Goal: Navigation & Orientation: Find specific page/section

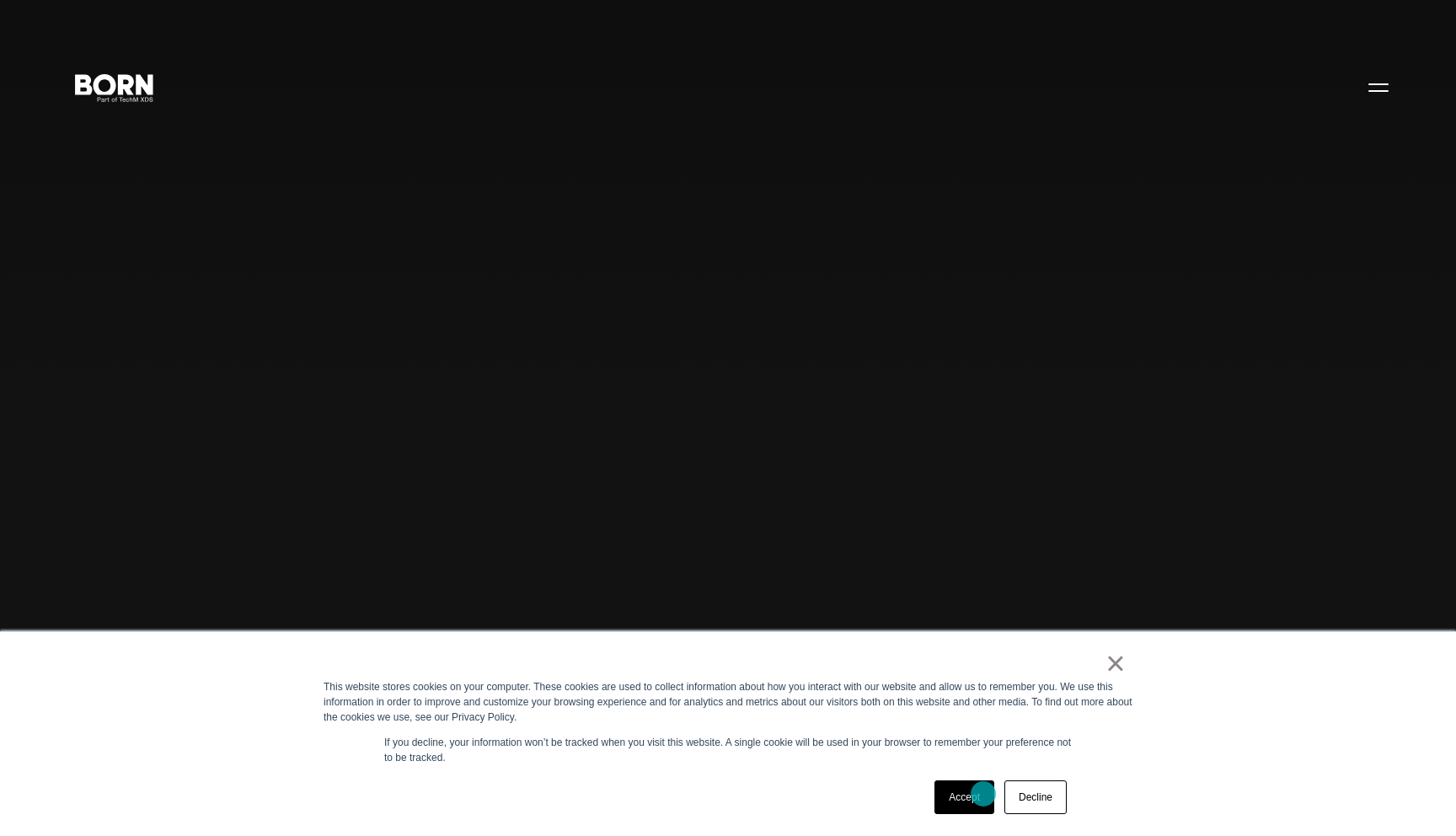
click at [964, 798] on link "Accept" at bounding box center [965, 797] width 60 height 33
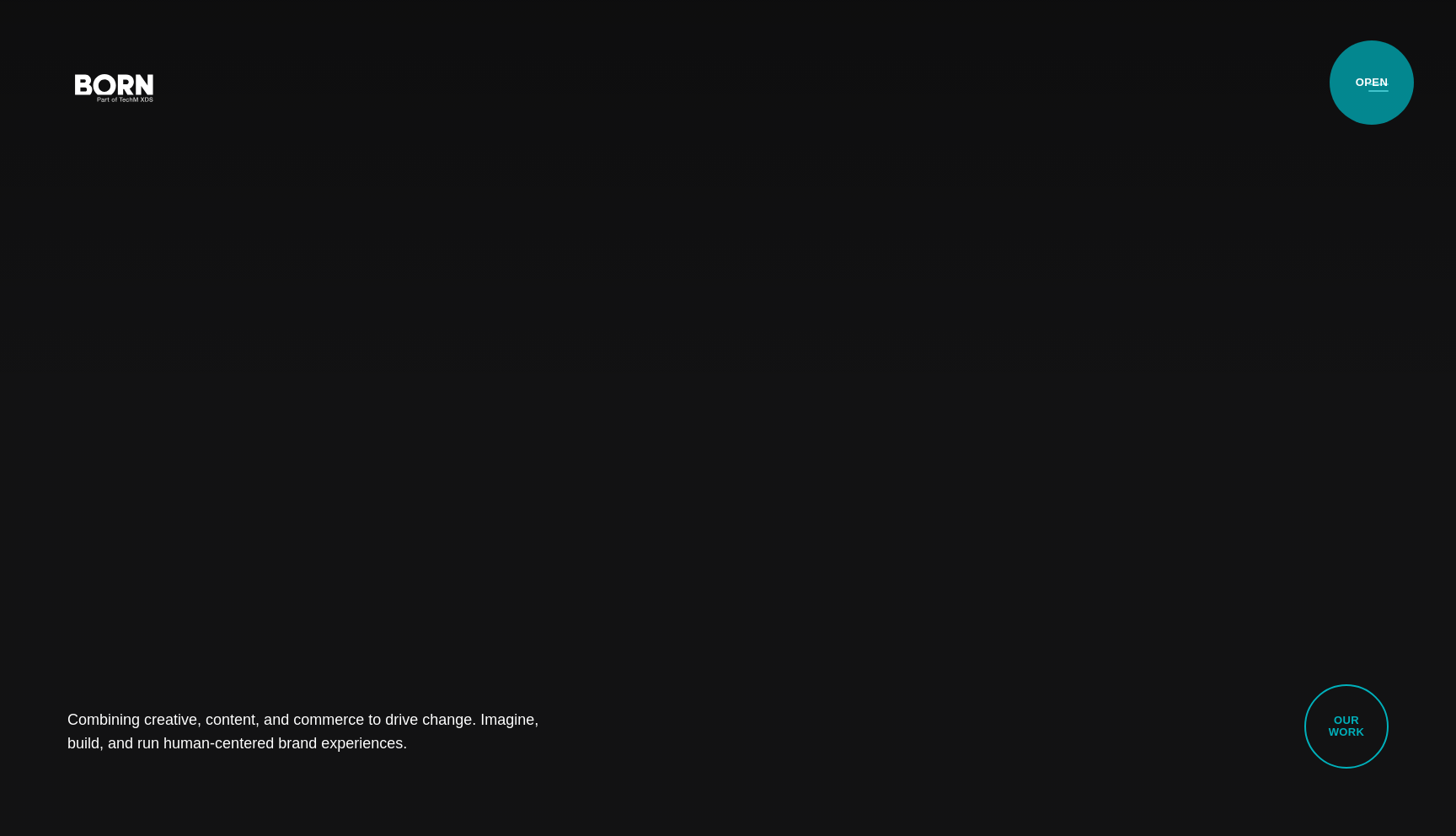
click at [1371, 83] on button "Primary Menu" at bounding box center [1378, 86] width 41 height 35
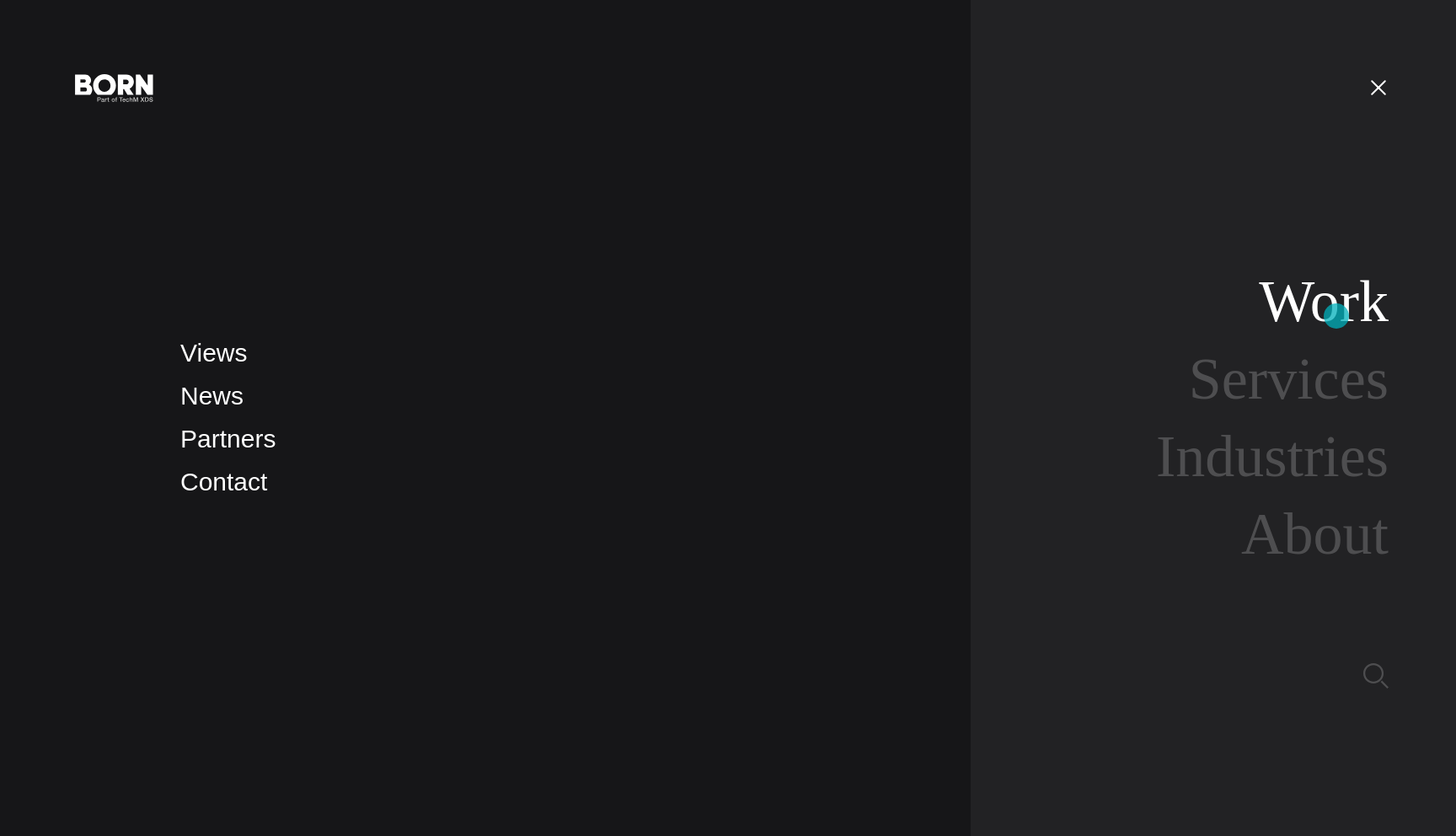
click at [1336, 317] on link "Work" at bounding box center [1323, 301] width 129 height 65
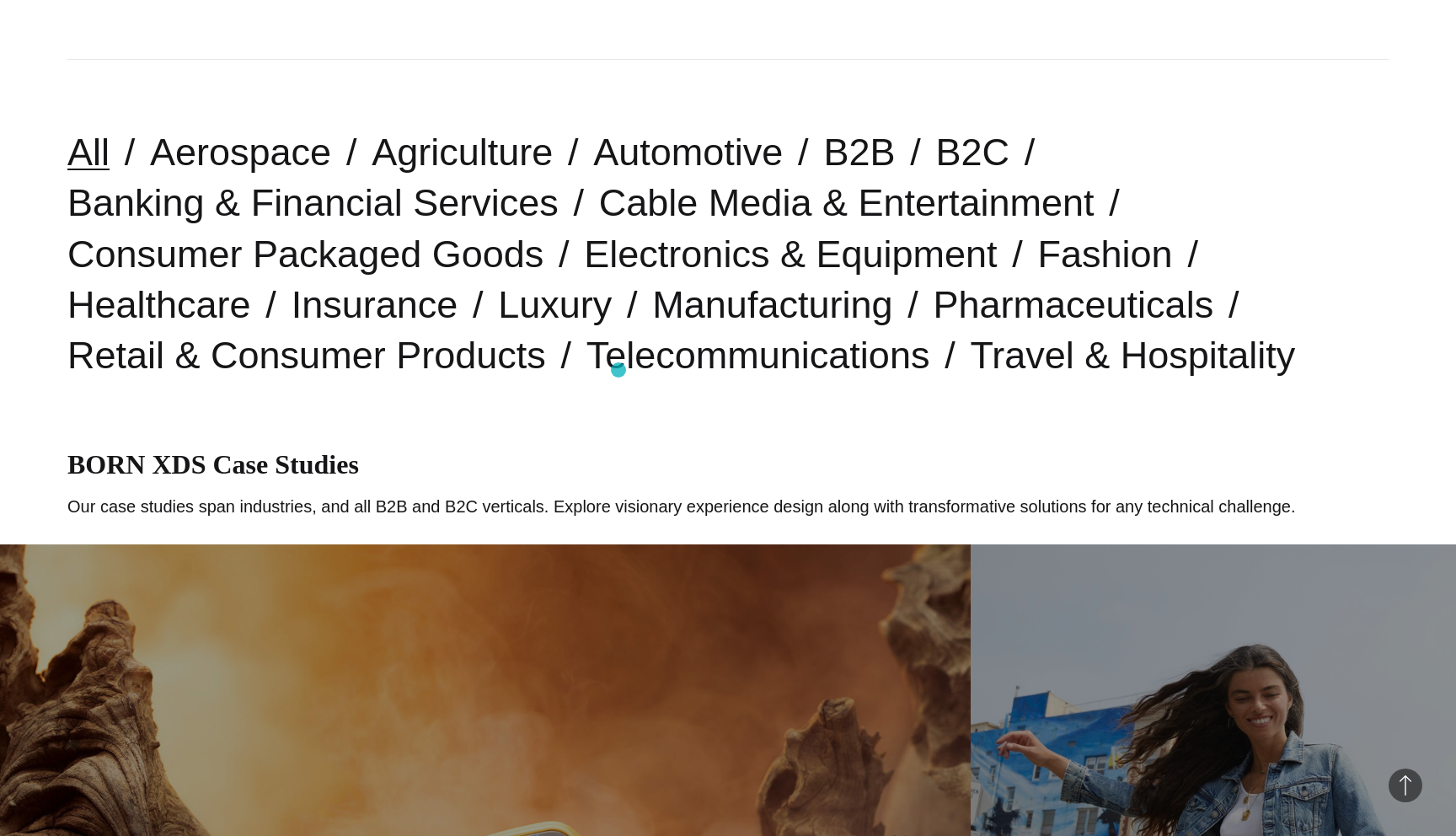
scroll to position [438, 0]
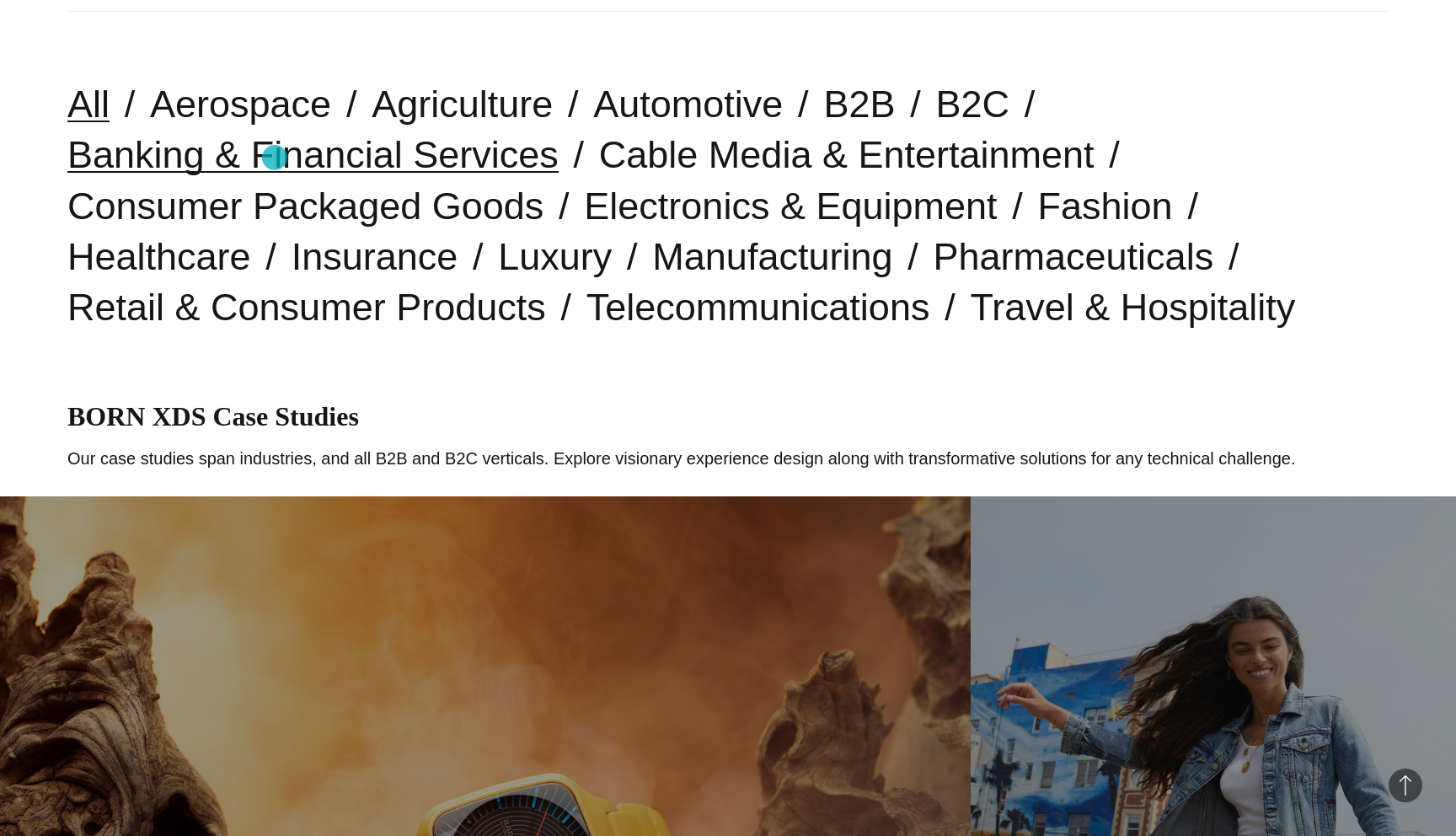
click at [275, 158] on link "Banking & Financial Services" at bounding box center [314, 154] width 491 height 43
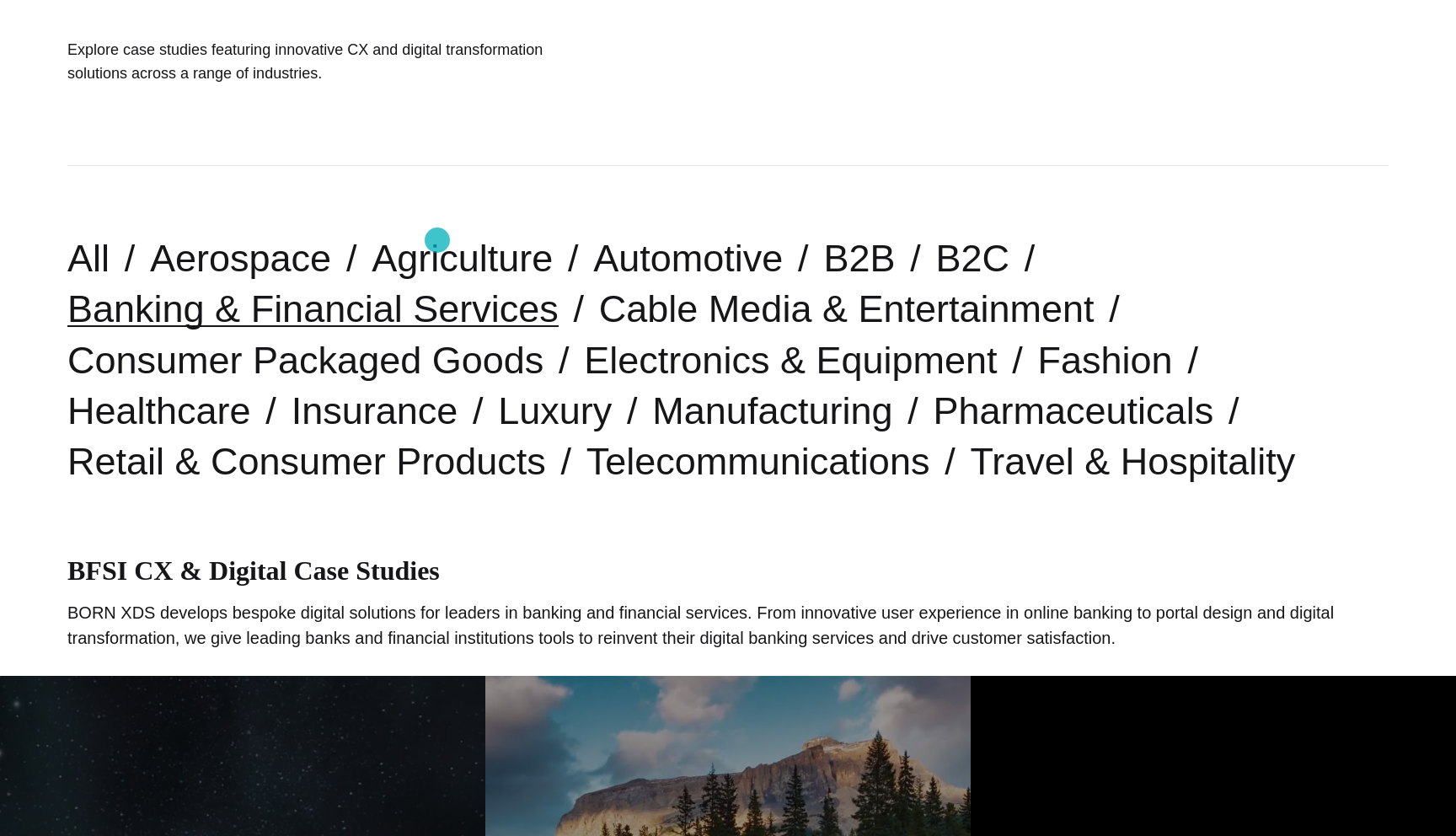
scroll to position [245, 0]
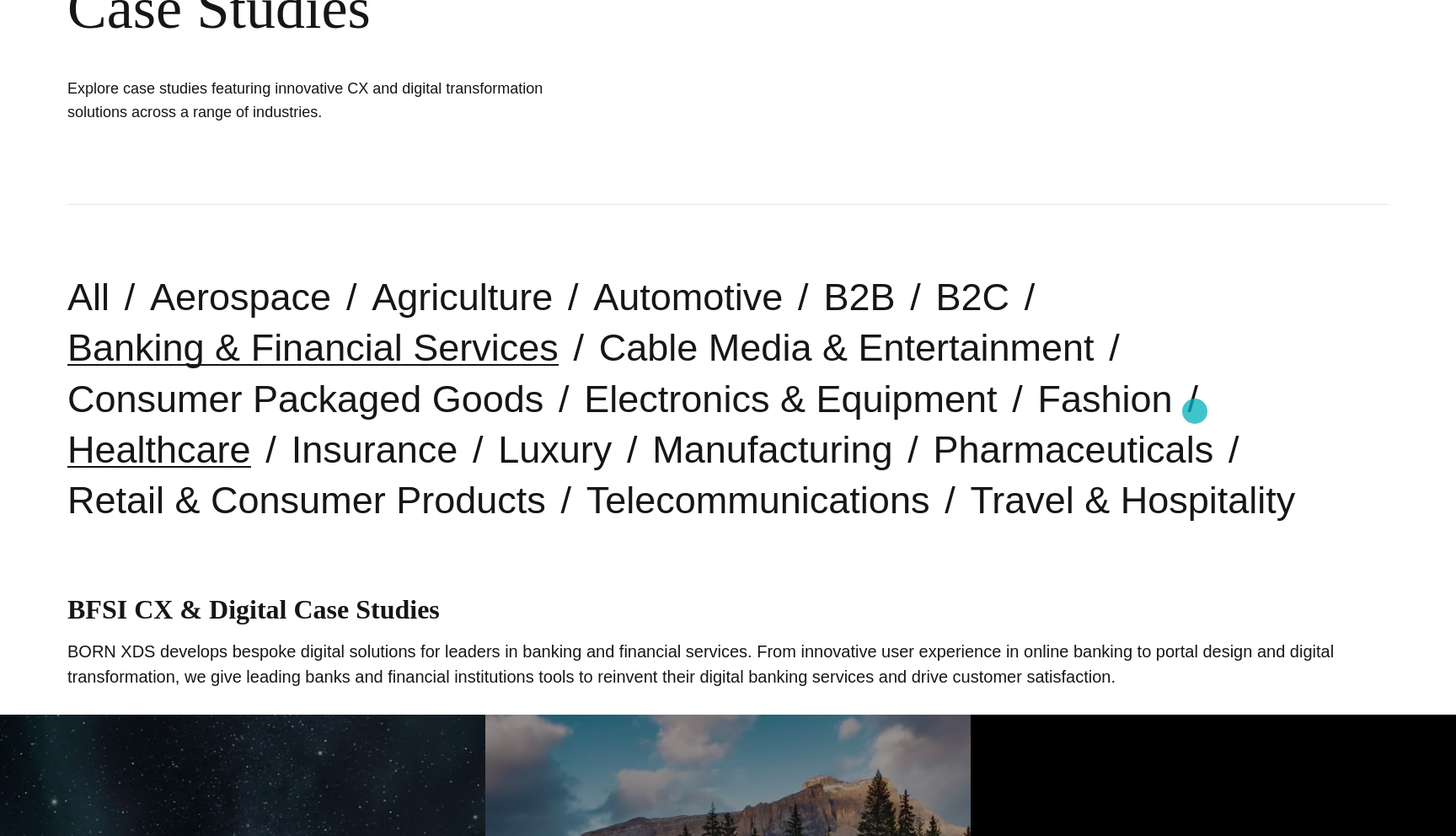
click at [251, 428] on link "Healthcare" at bounding box center [159, 449] width 184 height 43
